Goal: Transaction & Acquisition: Subscribe to service/newsletter

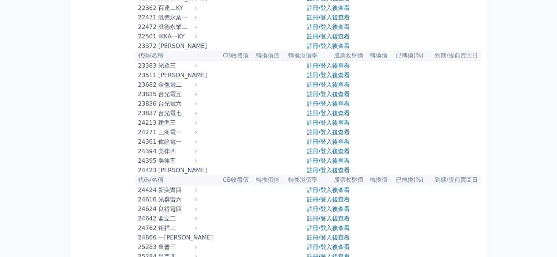
scroll to position [575, 0]
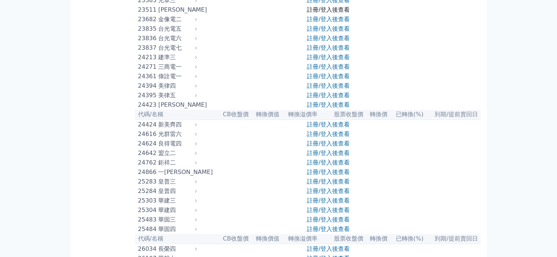
click at [343, 13] on link "註冊/登入後查看" at bounding box center [328, 9] width 43 height 7
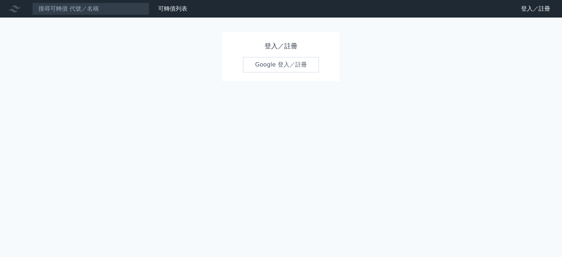
click at [296, 65] on link "Google 登入／註冊" at bounding box center [281, 64] width 76 height 15
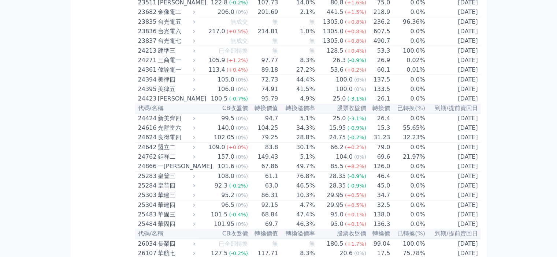
scroll to position [549, 0]
